Goal: Task Accomplishment & Management: Use online tool/utility

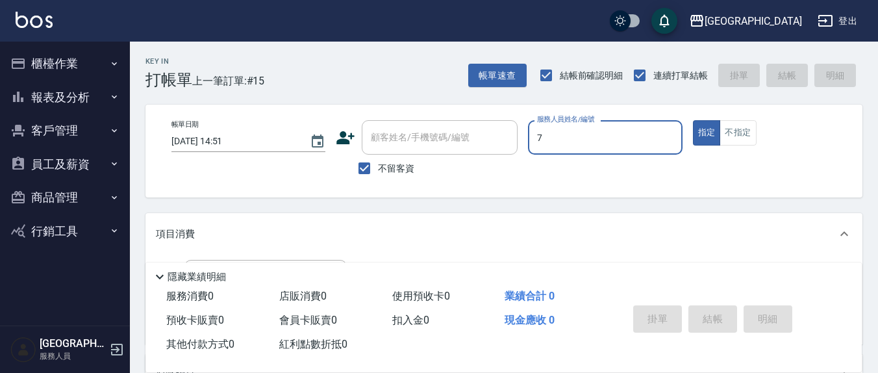
scroll to position [120, 0]
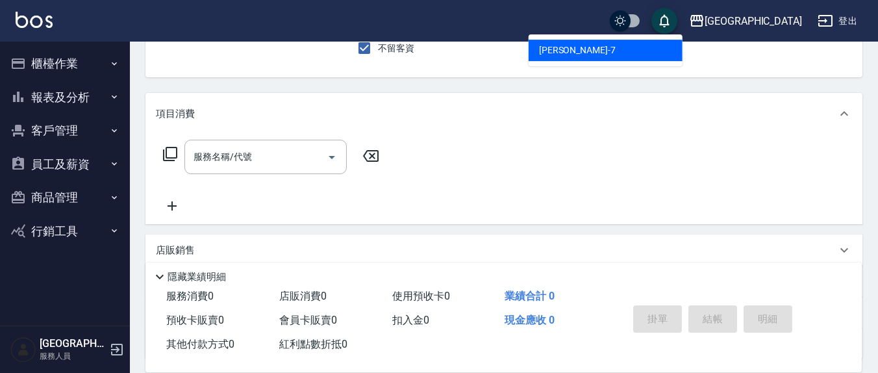
type input "7"
type button "true"
type input "[PERSON_NAME]7"
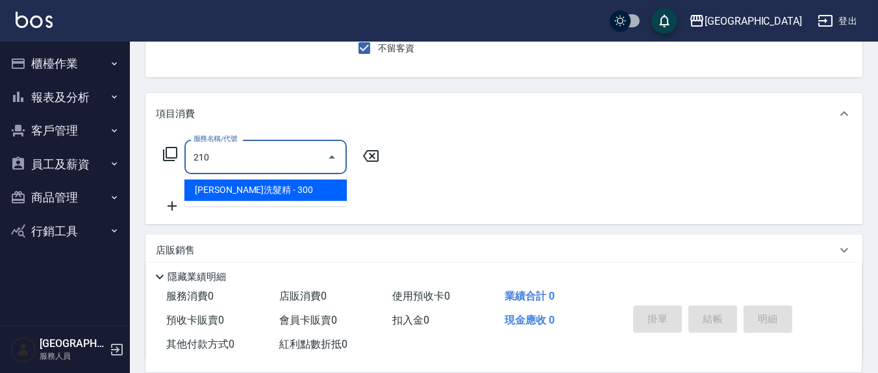
type input "[PERSON_NAME]洗髮精(210)"
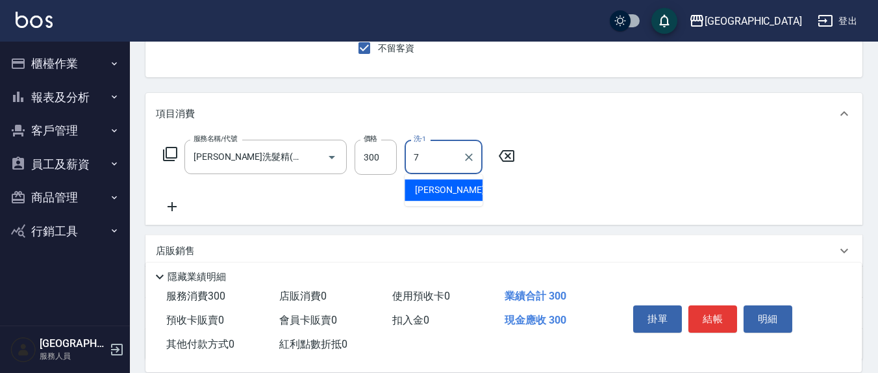
type input "[PERSON_NAME]7"
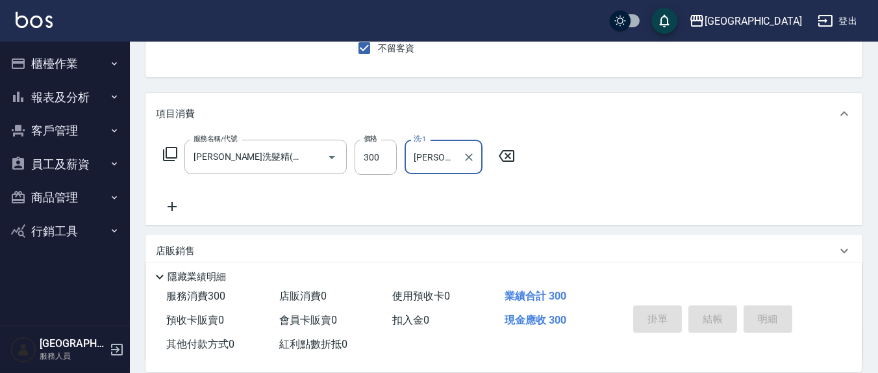
type input "[DATE] 17:29"
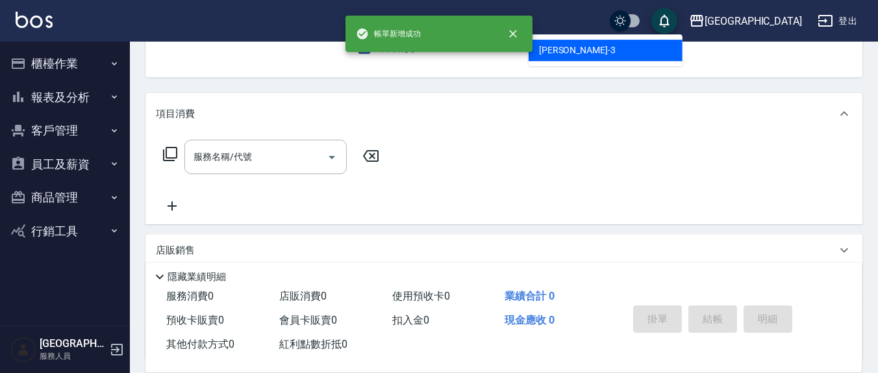
type input "[PERSON_NAME]-3"
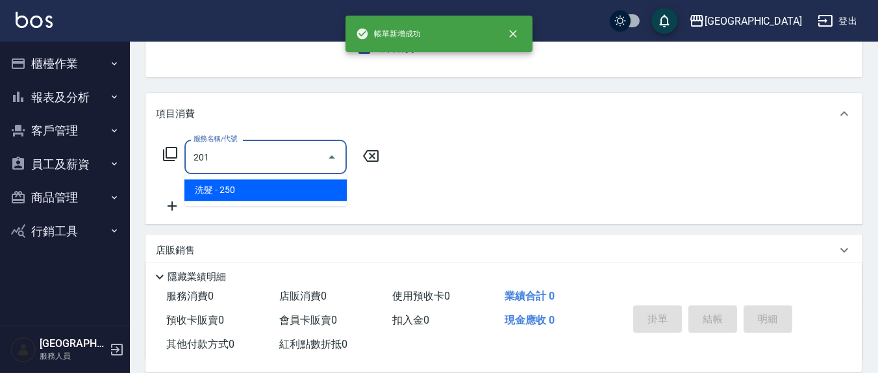
type input "洗髮(201)"
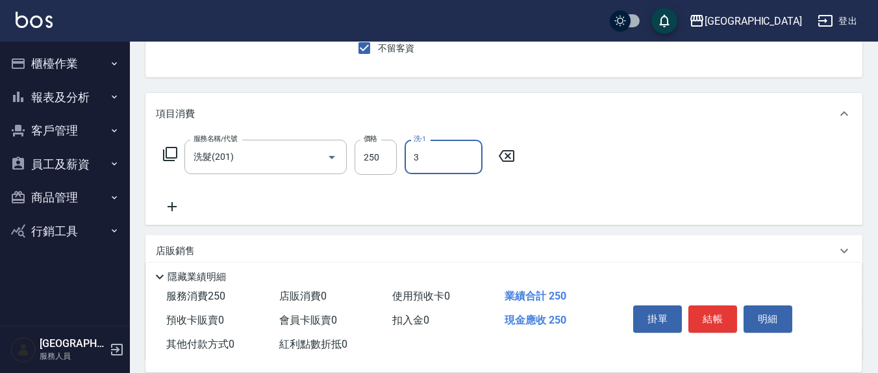
type input "[PERSON_NAME]-3"
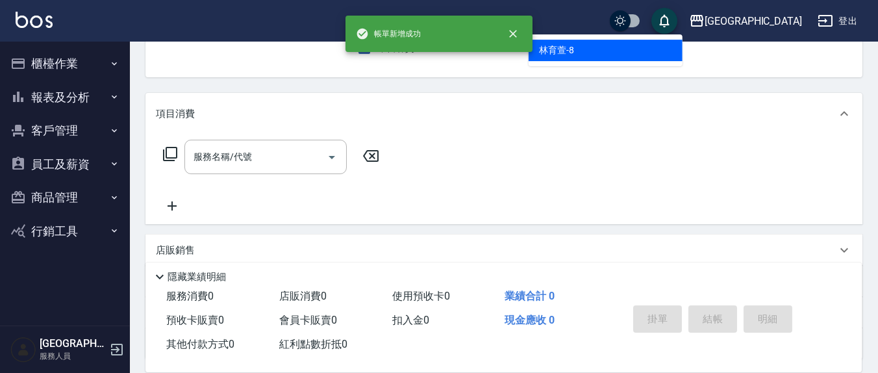
type input "[PERSON_NAME]-8"
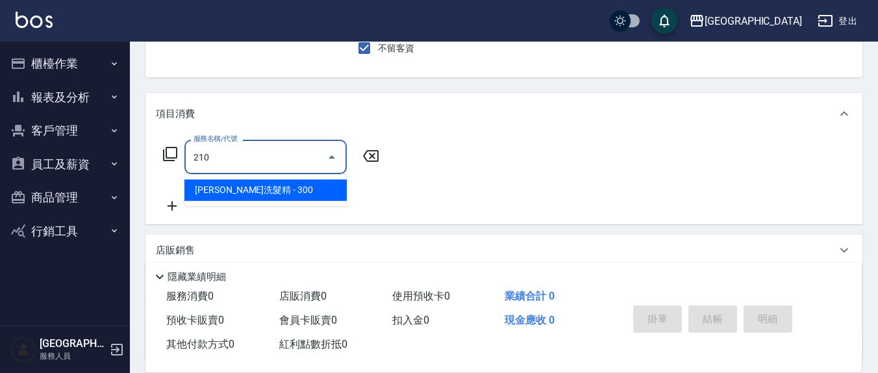
type input "[PERSON_NAME]洗髮精(210)"
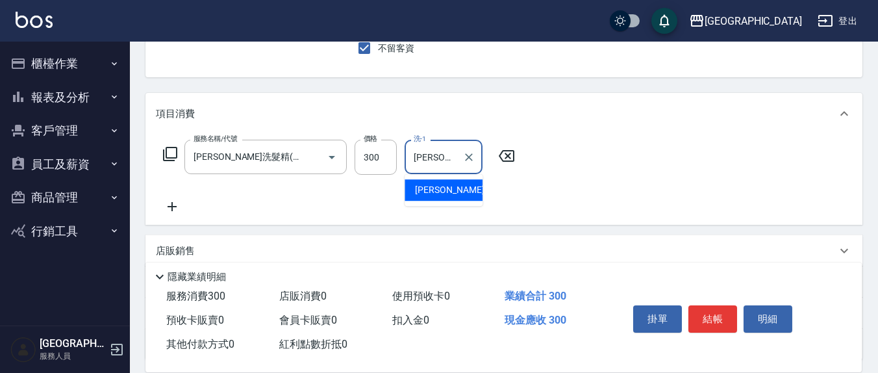
type input "[PERSON_NAME]-22"
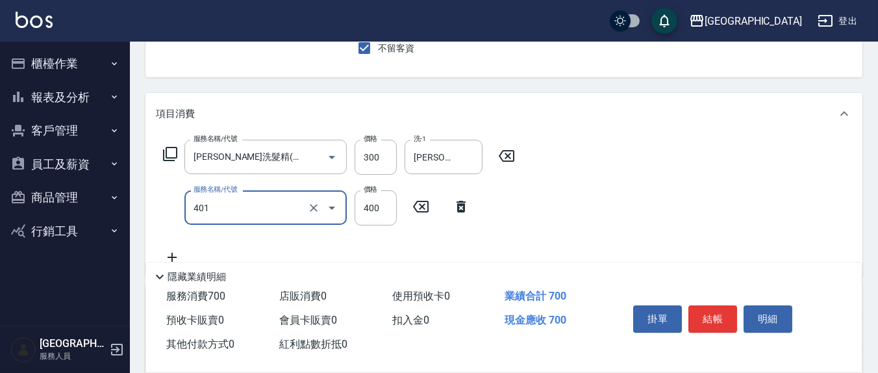
type input "剪髮(401)"
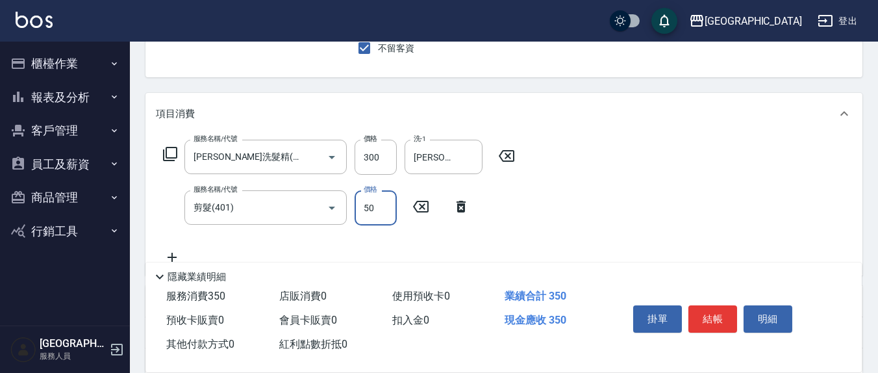
type input "50"
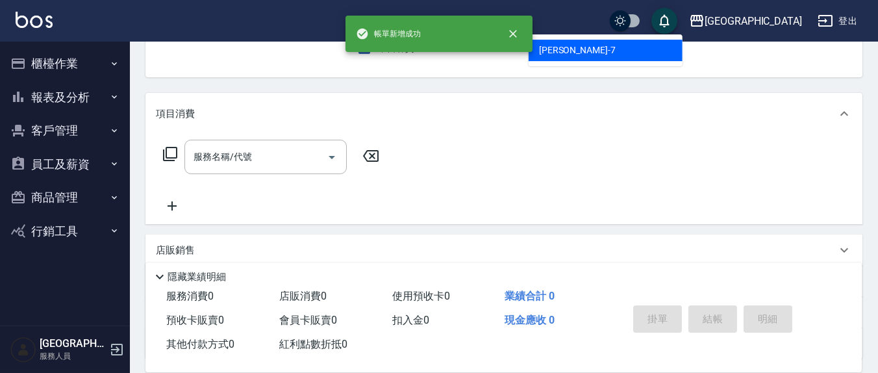
type input "[PERSON_NAME]7"
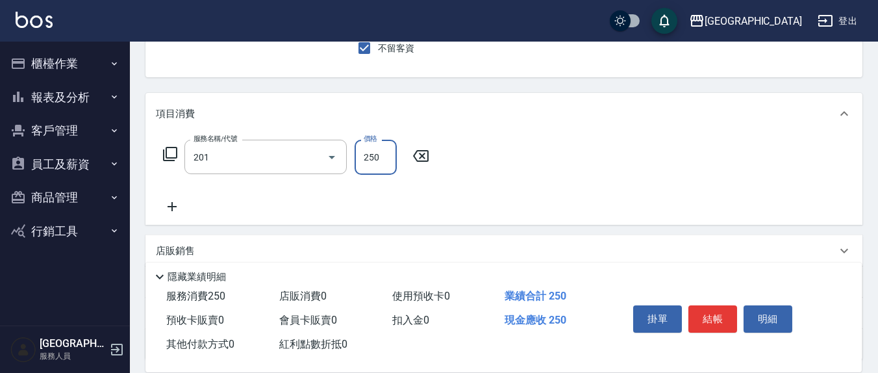
type input "洗髮(201)"
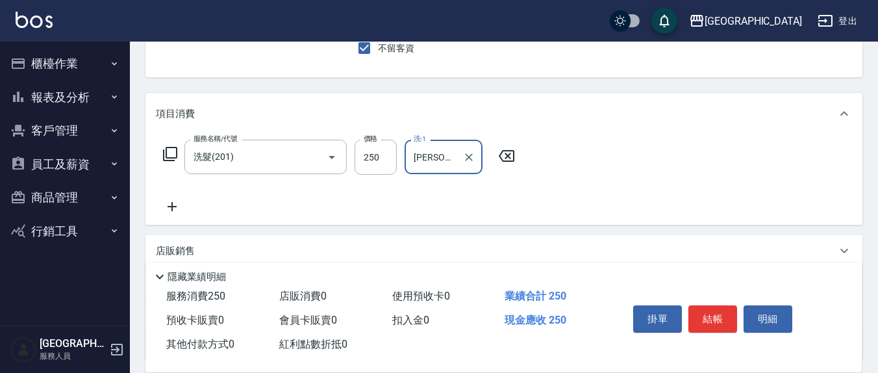
type input "[PERSON_NAME]-22"
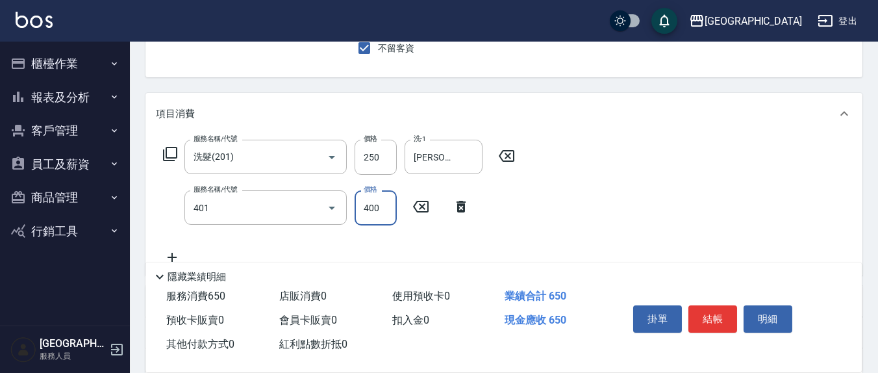
type input "剪髮(401)"
type input "350"
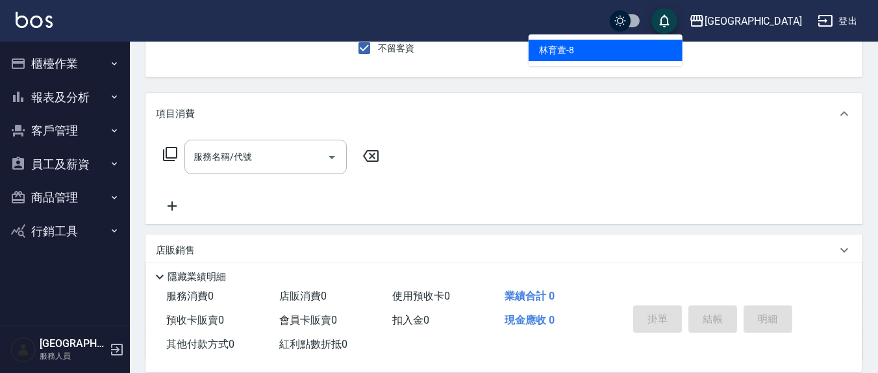
type input "[PERSON_NAME]-8"
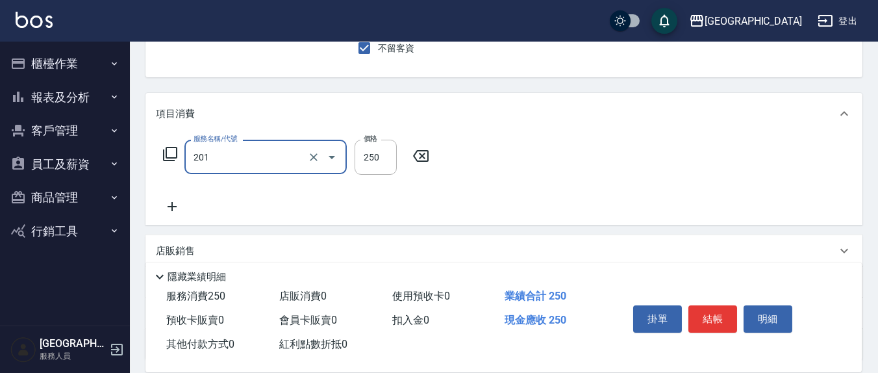
type input "洗髮(201)"
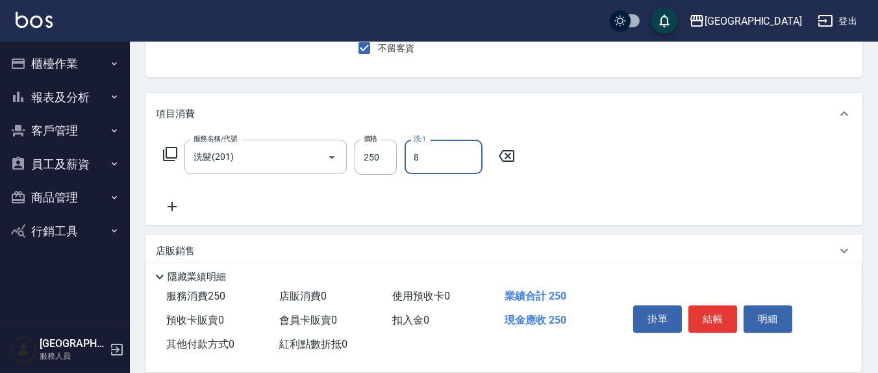
type input "[PERSON_NAME]-8"
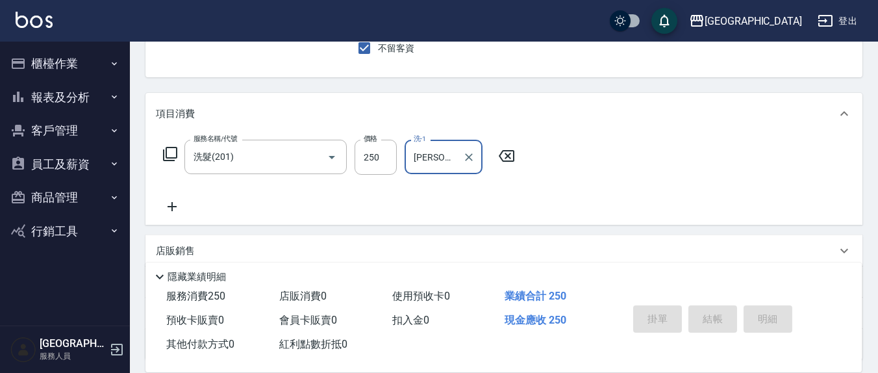
type input "[DATE] 17:30"
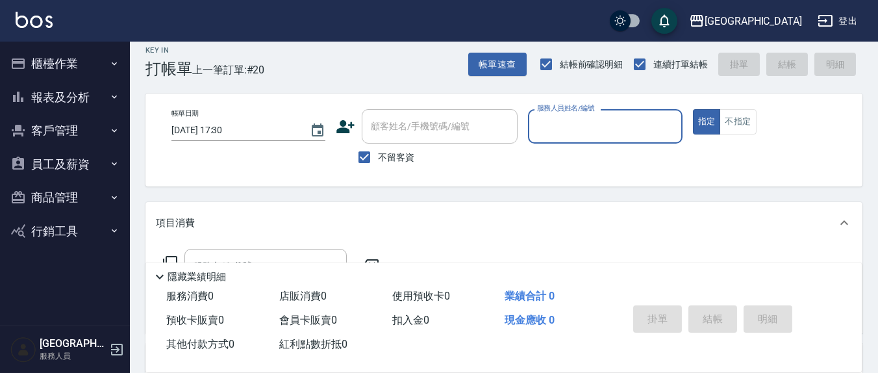
scroll to position [0, 0]
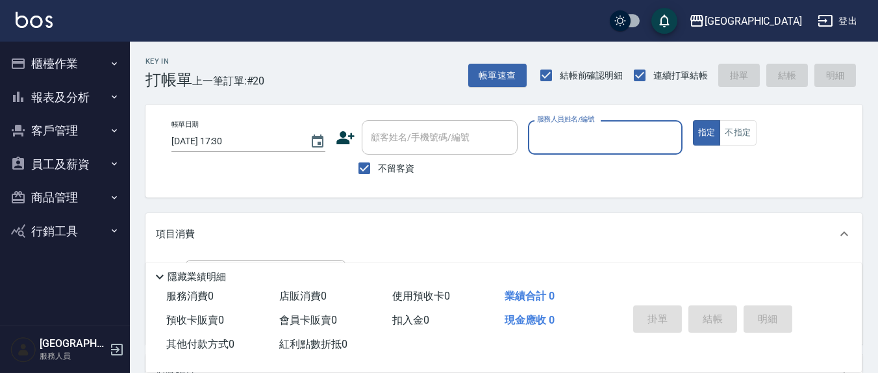
click at [66, 60] on button "櫃檯作業" at bounding box center [64, 64] width 119 height 34
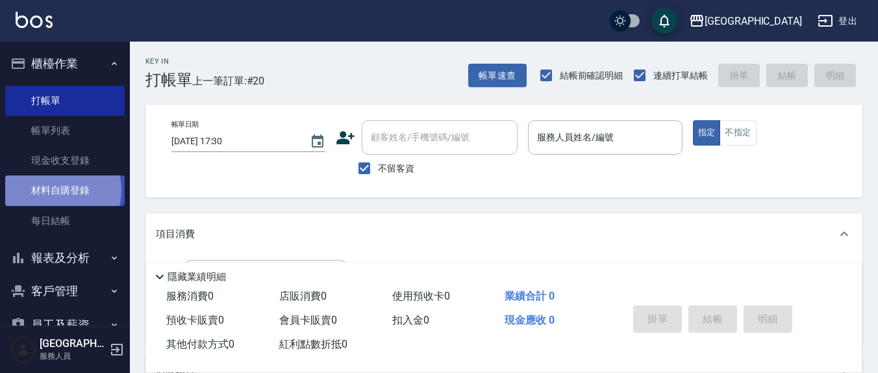
click at [59, 190] on link "材料自購登錄" at bounding box center [64, 190] width 119 height 30
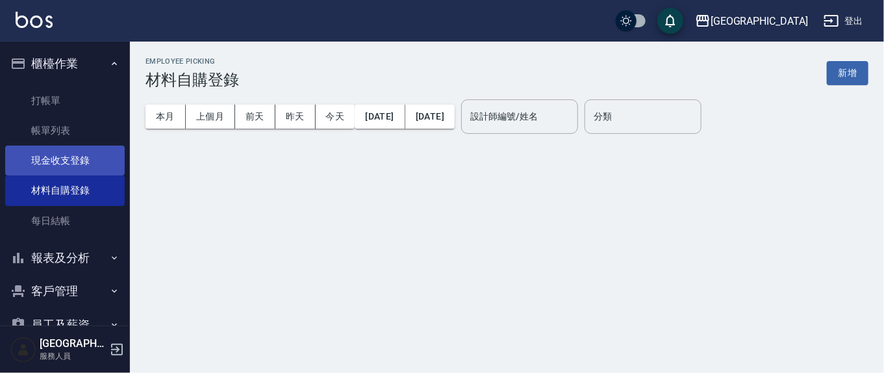
click at [68, 154] on link "現金收支登錄" at bounding box center [64, 160] width 119 height 30
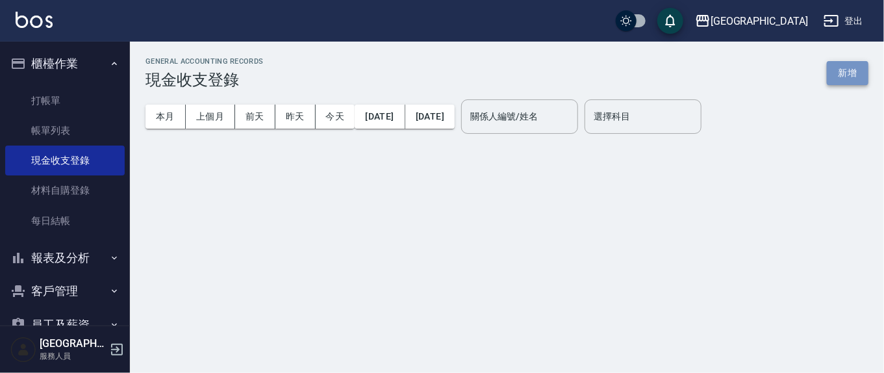
click at [836, 64] on button "新增" at bounding box center [847, 73] width 42 height 24
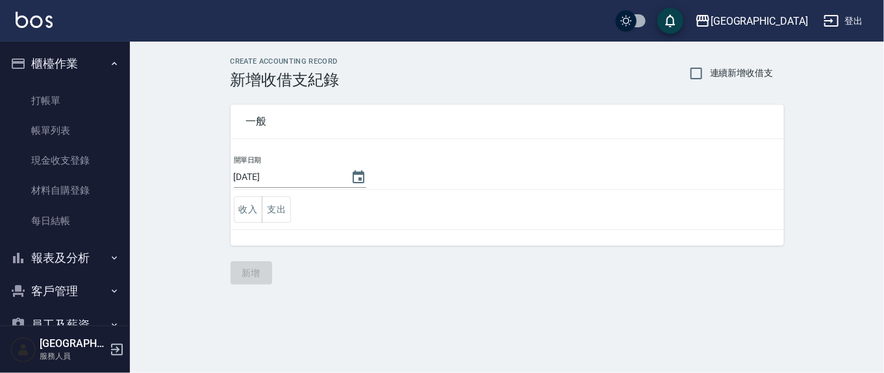
click at [723, 63] on label "連續新增收借支" at bounding box center [727, 73] width 91 height 27
click at [710, 63] on input "連續新增收借支" at bounding box center [695, 73] width 27 height 27
checkbox input "true"
click at [287, 211] on button "支出" at bounding box center [276, 209] width 29 height 27
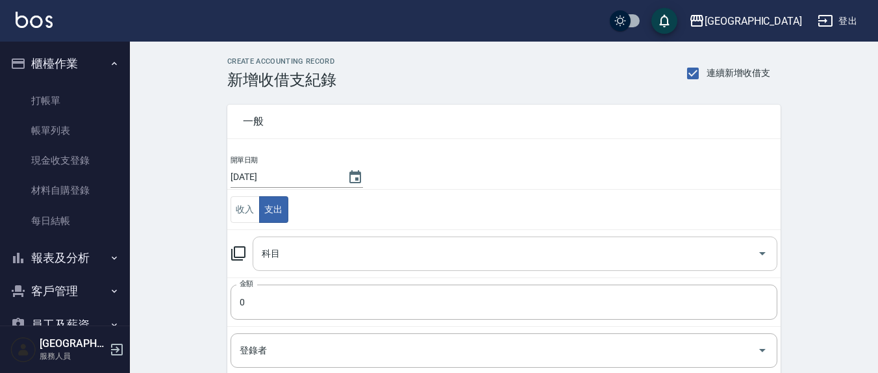
click at [280, 247] on input "科目" at bounding box center [504, 253] width 493 height 23
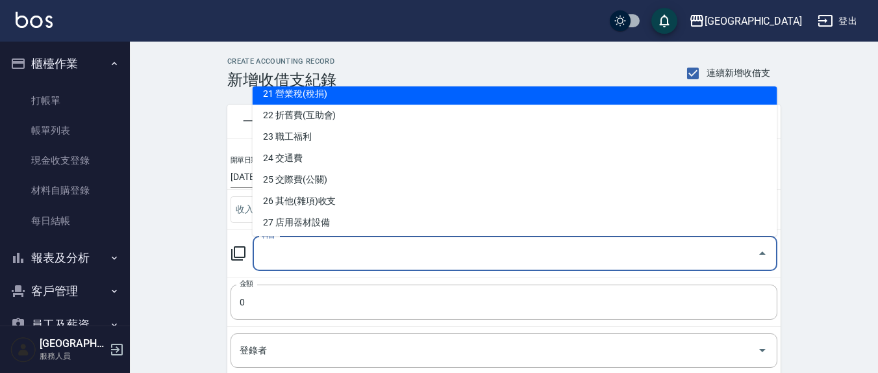
scroll to position [541, 0]
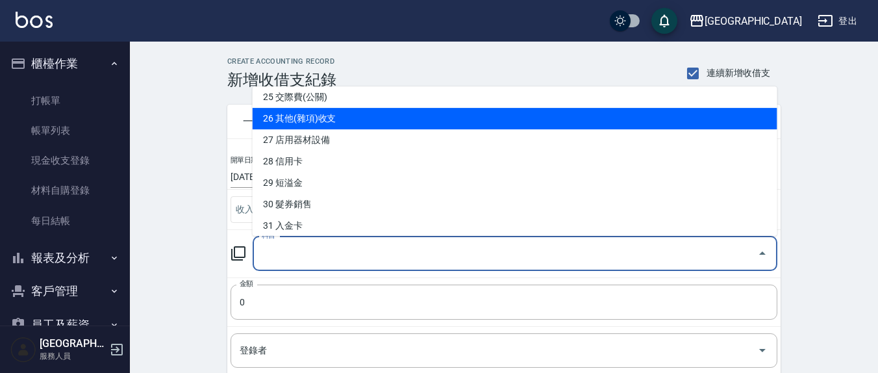
drag, startPoint x: 321, startPoint y: 115, endPoint x: 330, endPoint y: 155, distance: 40.6
click at [321, 115] on li "26 其他(雜項)收支" at bounding box center [515, 118] width 525 height 21
type input "26 其他(雜項)收支"
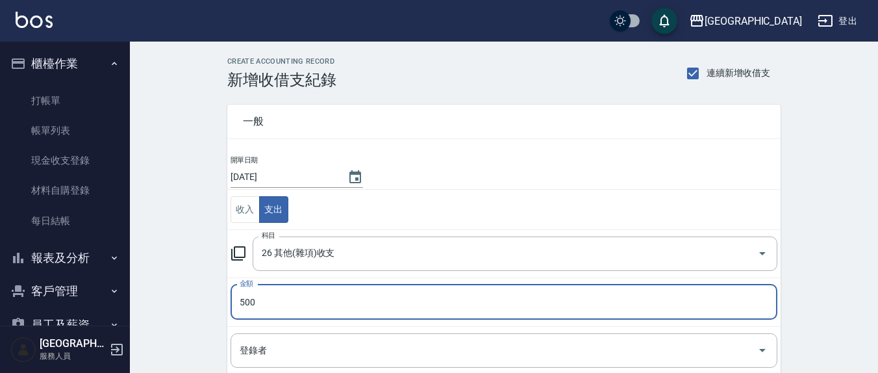
type input "500"
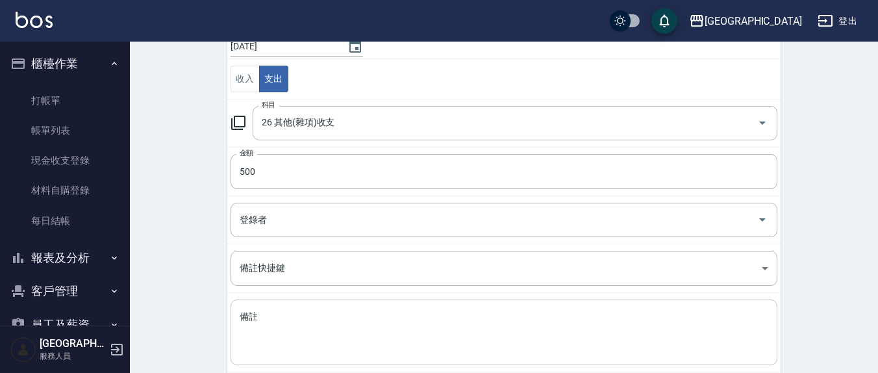
scroll to position [135, 0]
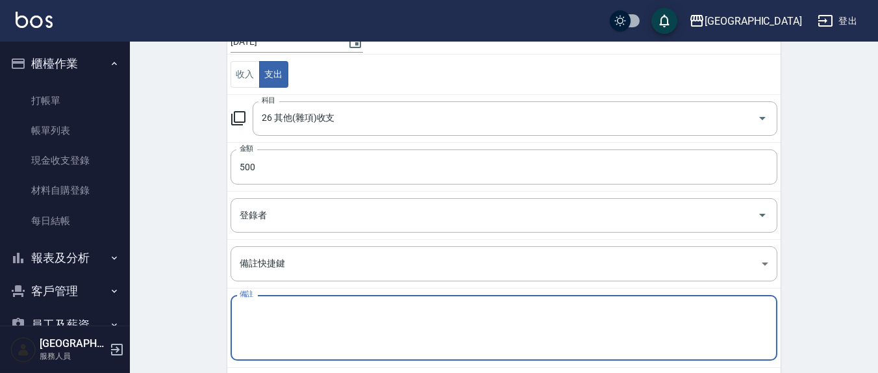
click at [271, 314] on textarea "備註" at bounding box center [504, 328] width 528 height 44
type textarea "e"
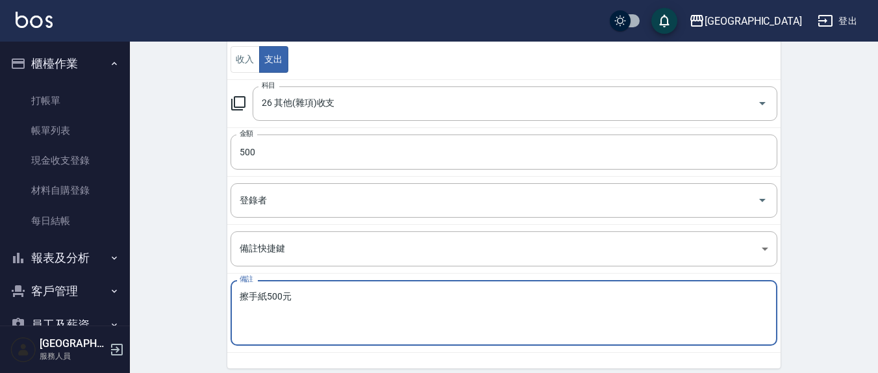
scroll to position [199, 0]
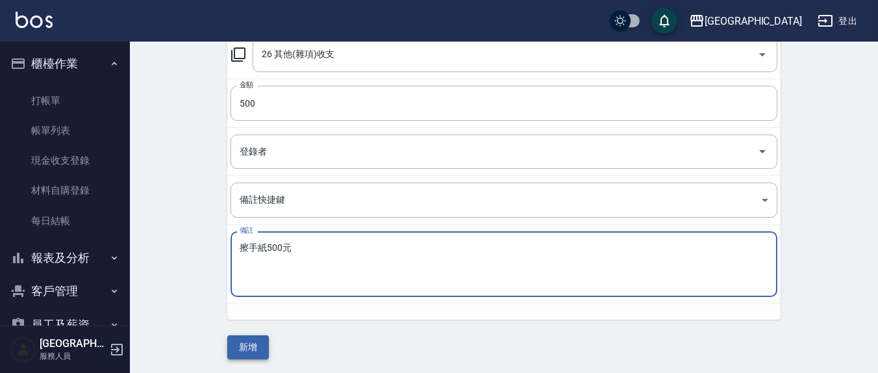
type textarea "擦手紙500元"
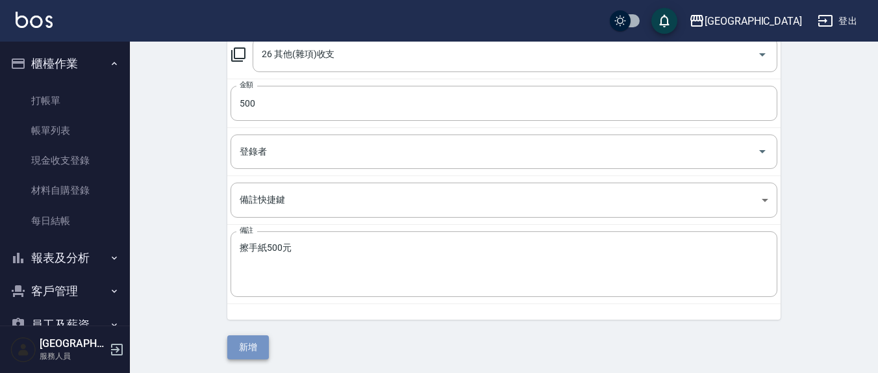
click at [240, 343] on button "新增" at bounding box center [248, 347] width 42 height 24
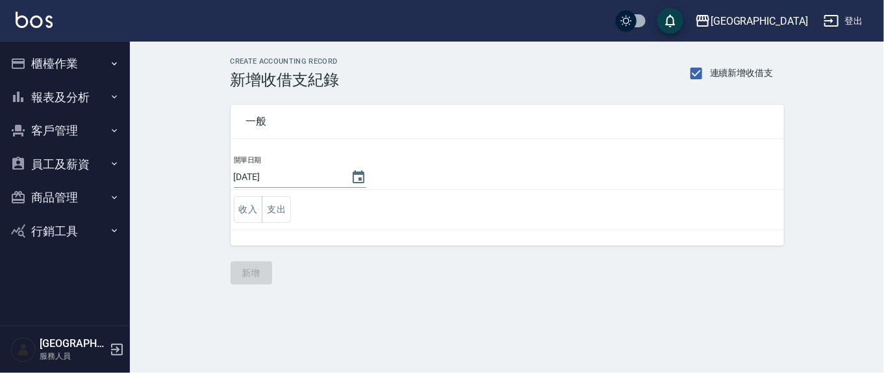
click at [44, 66] on button "櫃檯作業" at bounding box center [64, 64] width 119 height 34
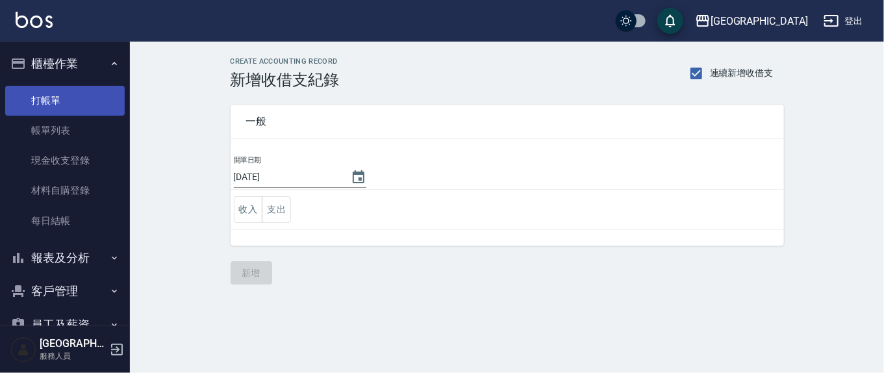
click at [45, 98] on link "打帳單" at bounding box center [64, 101] width 119 height 30
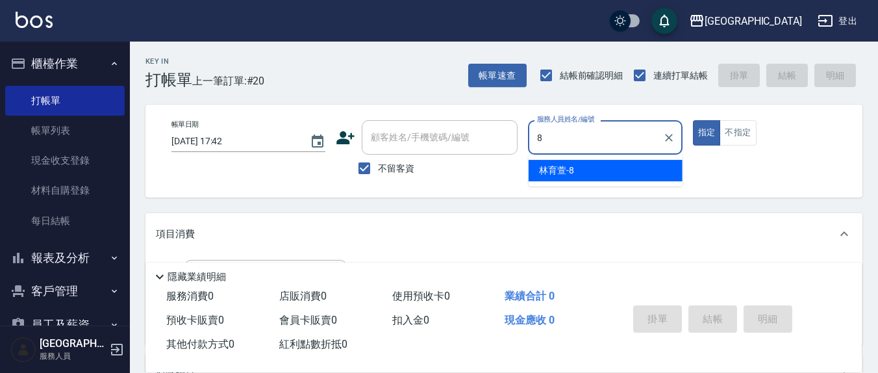
type input "[PERSON_NAME]-8"
type button "true"
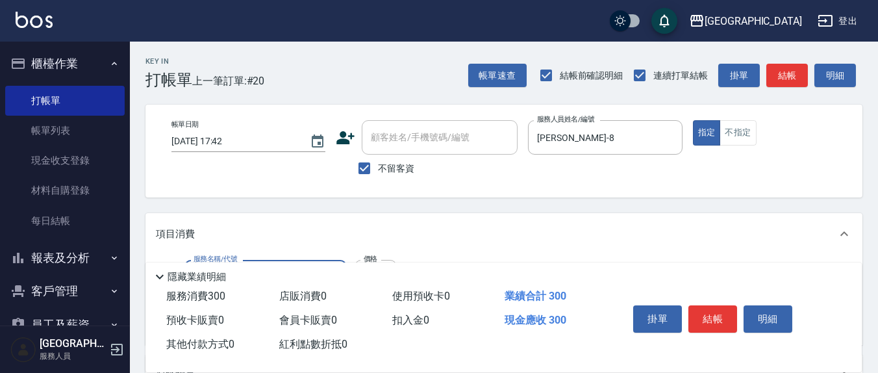
type input "[PERSON_NAME]洗髮精(210)"
type input "[PERSON_NAME]-22"
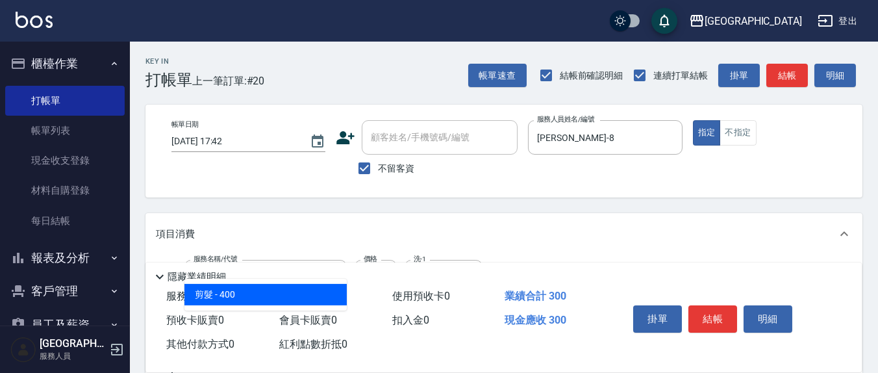
type input "剪髮(401)"
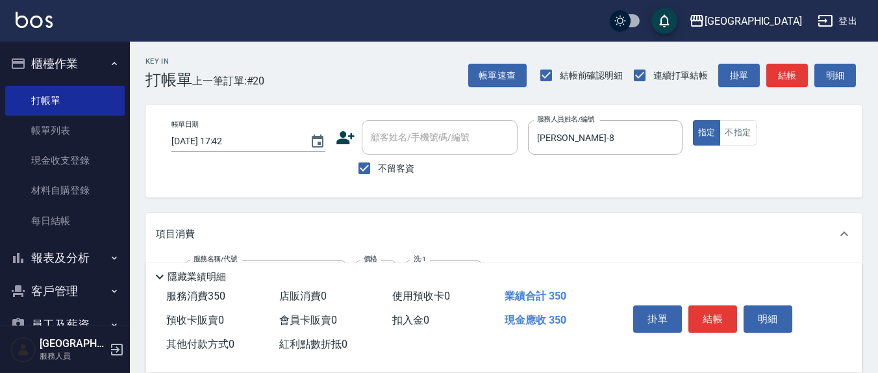
type input "50"
